Goal: Check status: Check status

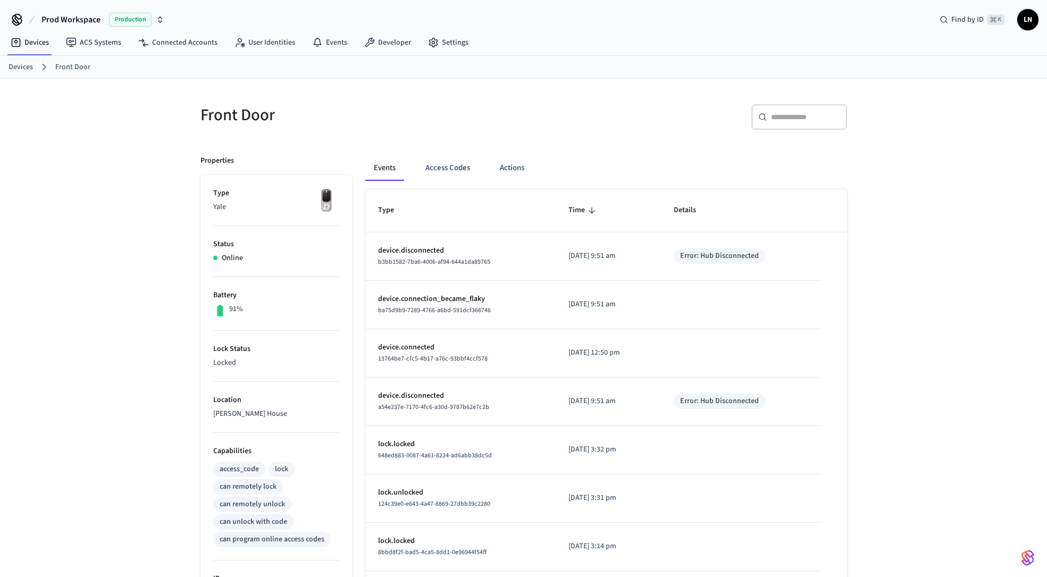
scroll to position [25, 0]
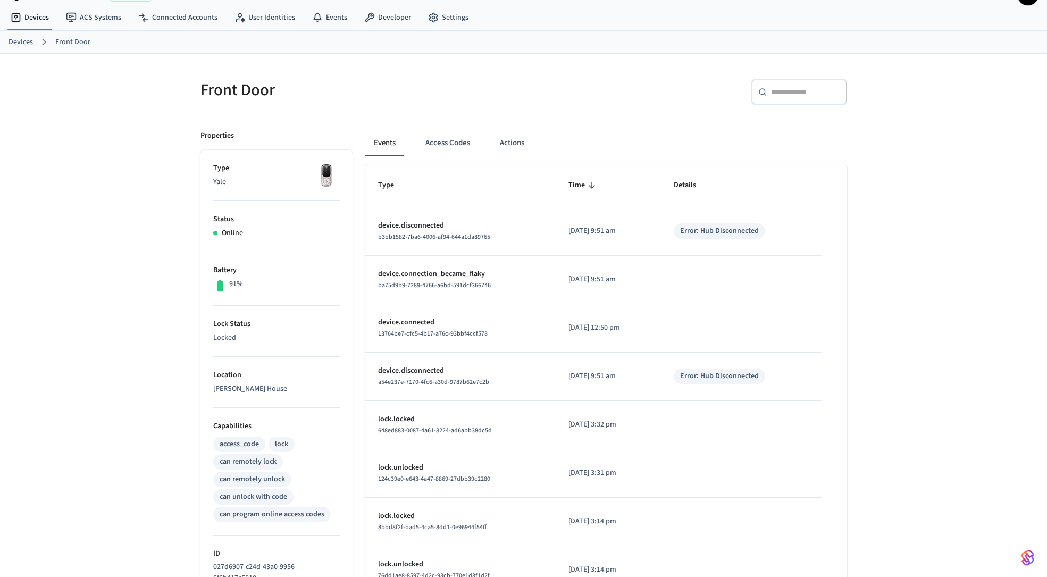
click at [19, 43] on link "Devices" at bounding box center [21, 42] width 24 height 11
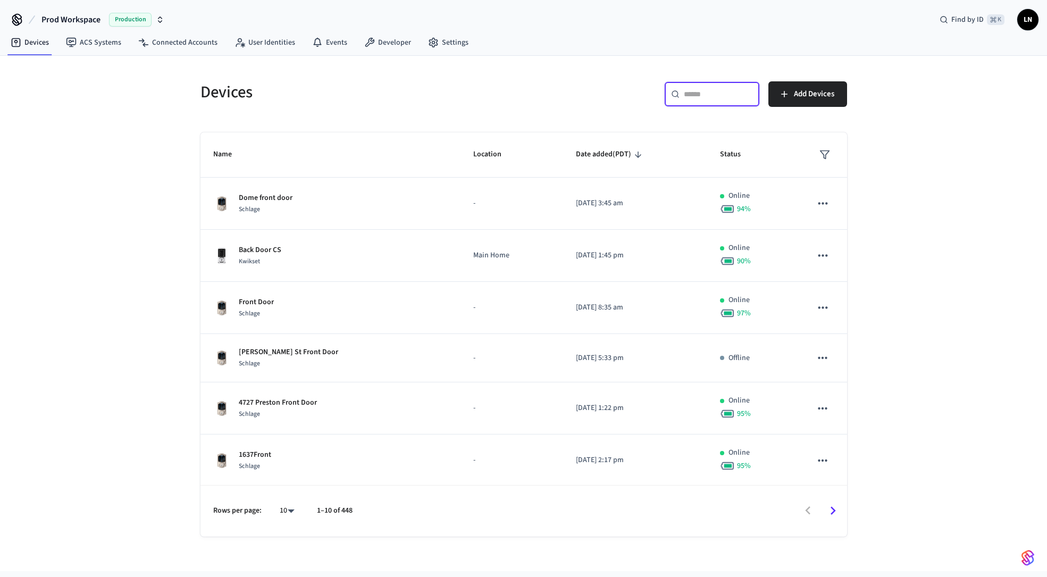
click at [706, 89] on input "text" at bounding box center [718, 94] width 69 height 11
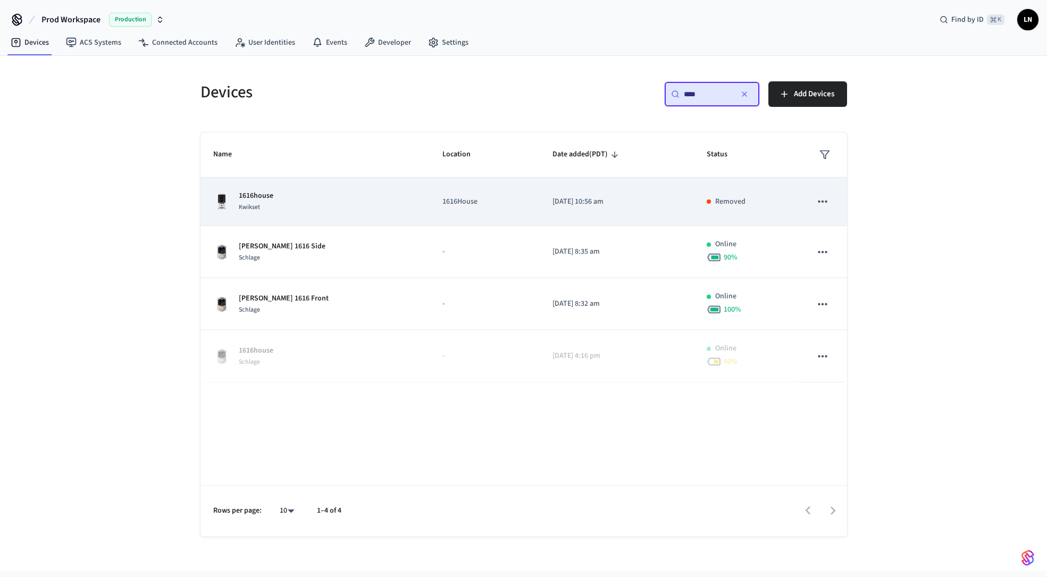
type input "****"
click at [564, 195] on td "[DATE] 10:56 am" at bounding box center [617, 202] width 154 height 48
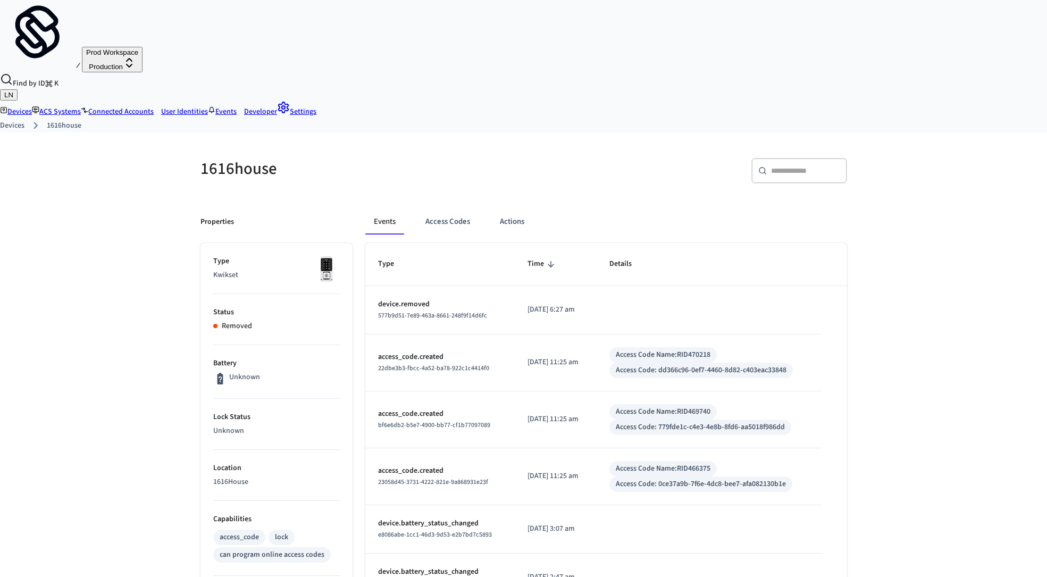
scroll to position [4, 0]
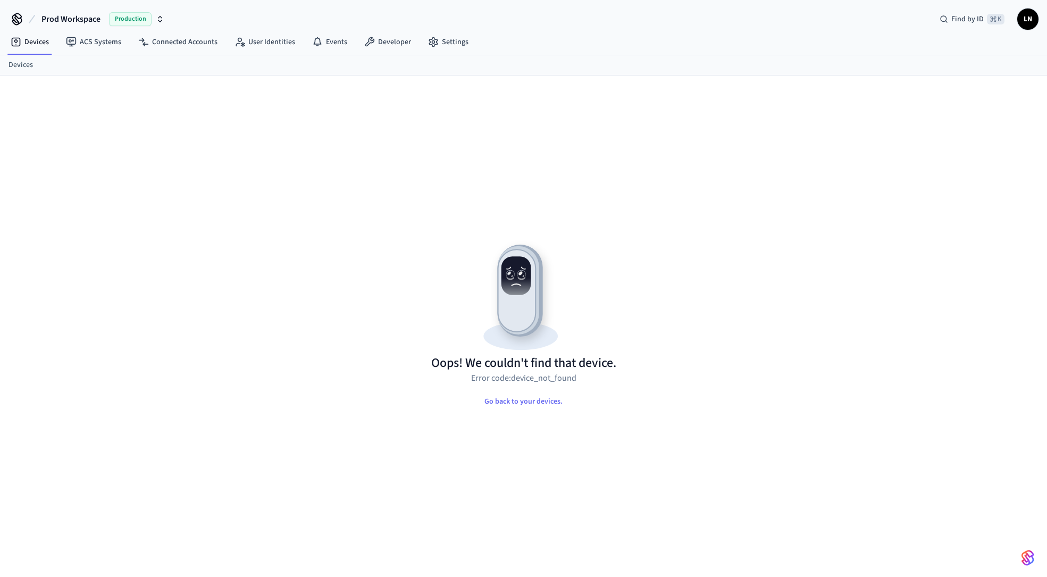
scroll to position [1, 0]
click at [176, 40] on link "Connected Accounts" at bounding box center [178, 41] width 96 height 19
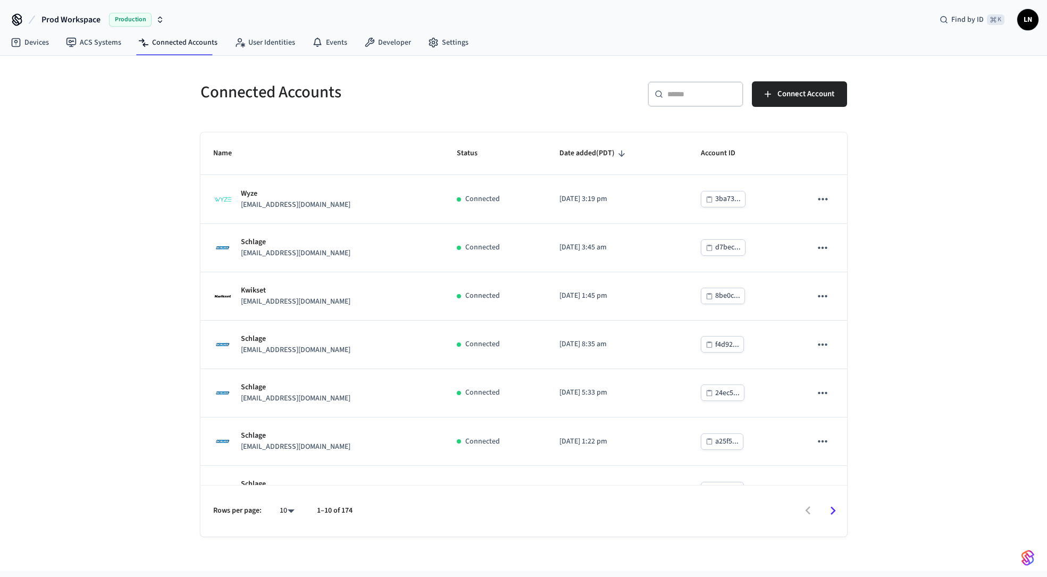
click at [682, 94] on input "text" at bounding box center [701, 94] width 69 height 11
paste input "**********"
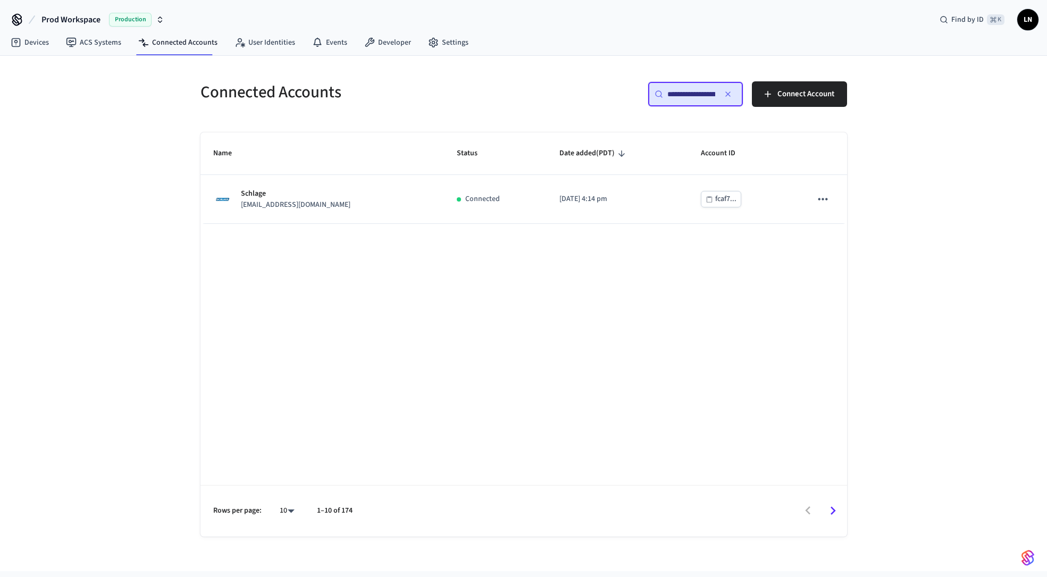
scroll to position [0, 76]
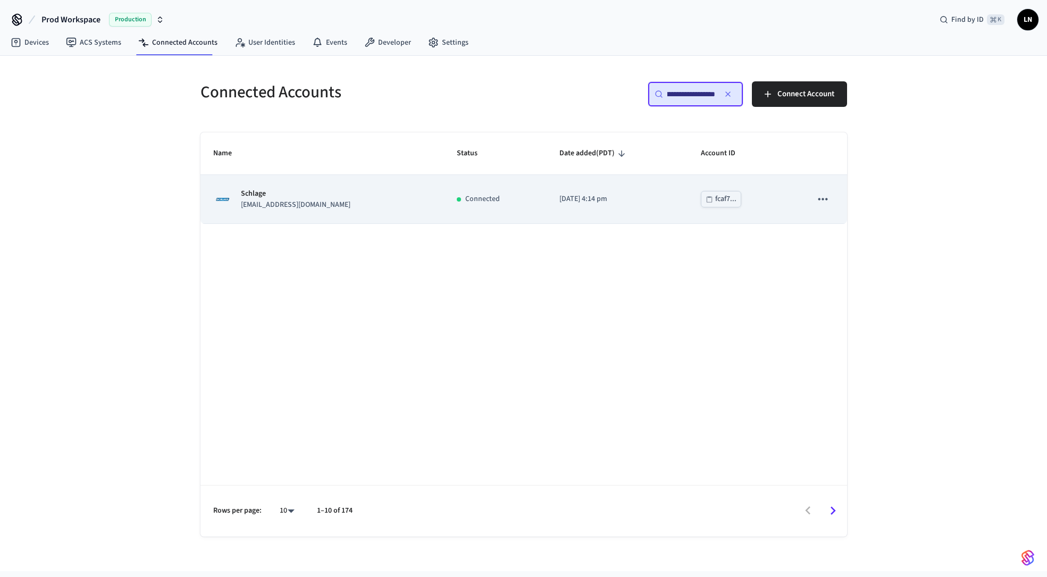
type input "**********"
click at [300, 200] on div "Schlage vjbarr@gmail.com" at bounding box center [322, 199] width 218 height 22
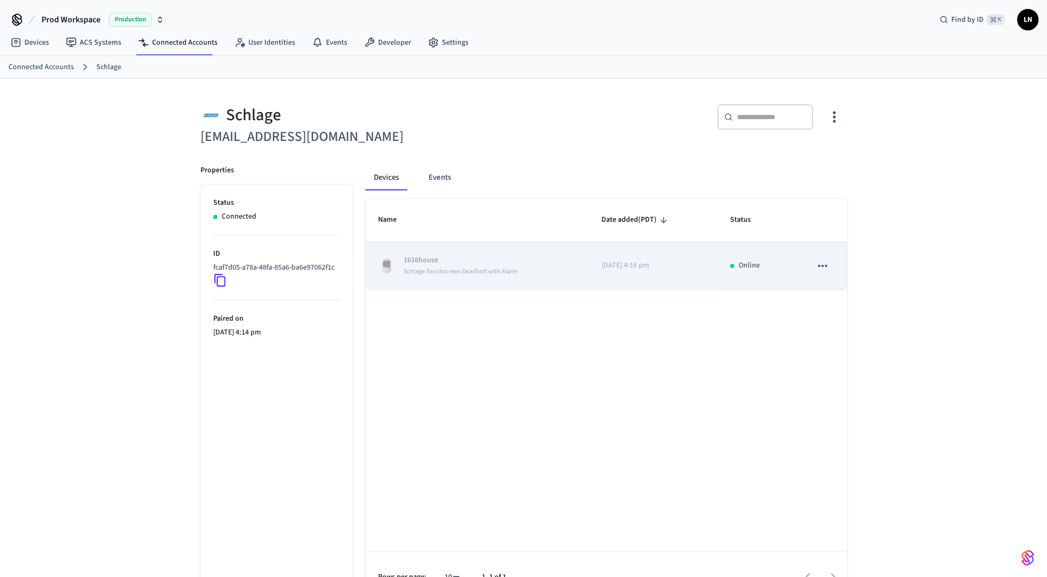
click at [445, 267] on span "Schlage Touchscreen Deadbolt with Alarm" at bounding box center [461, 271] width 114 height 9
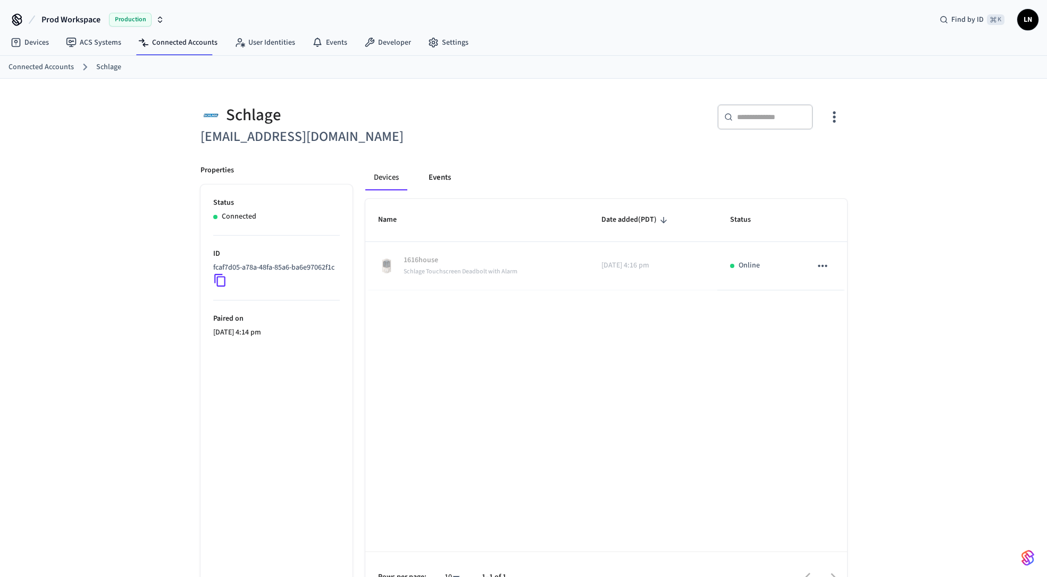
click at [445, 174] on button "Events" at bounding box center [439, 178] width 39 height 26
click at [374, 182] on button "Devices" at bounding box center [386, 178] width 43 height 26
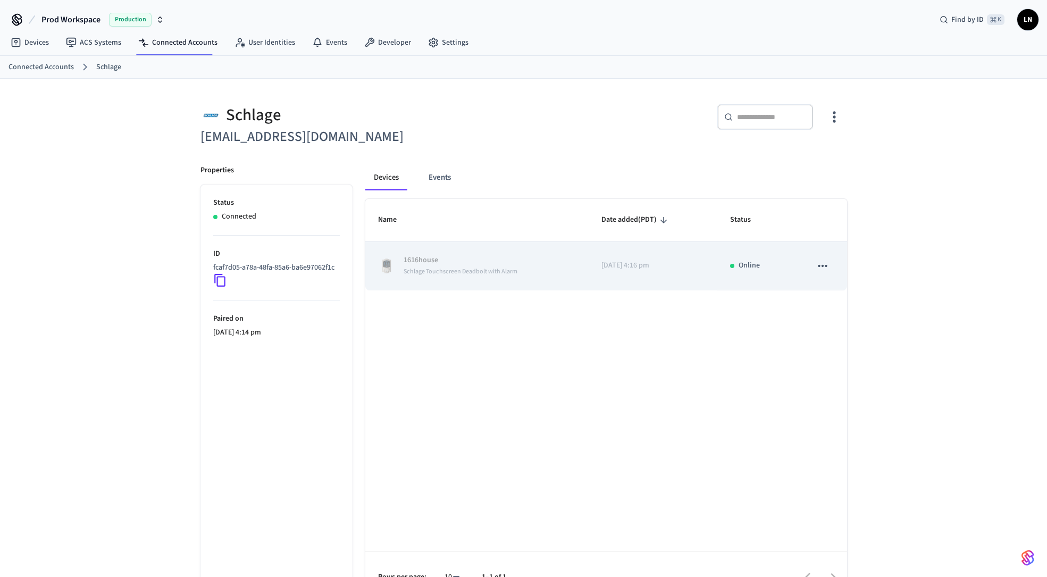
click at [524, 264] on div "1616house Schlage Touchscreen Deadbolt with Alarm" at bounding box center [477, 266] width 198 height 22
click at [445, 269] on span "Schlage Touchscreen Deadbolt with Alarm" at bounding box center [461, 271] width 114 height 9
